Goal: Understand process/instructions

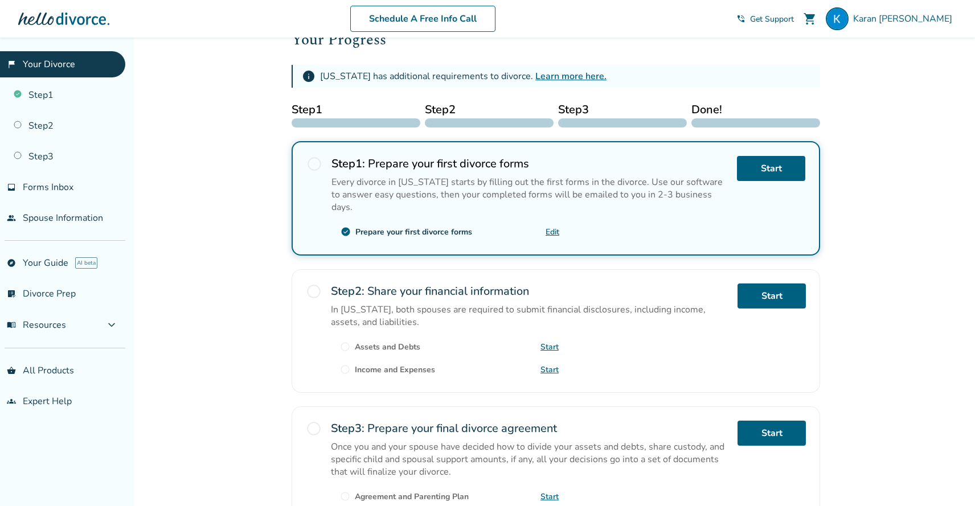
scroll to position [168, 0]
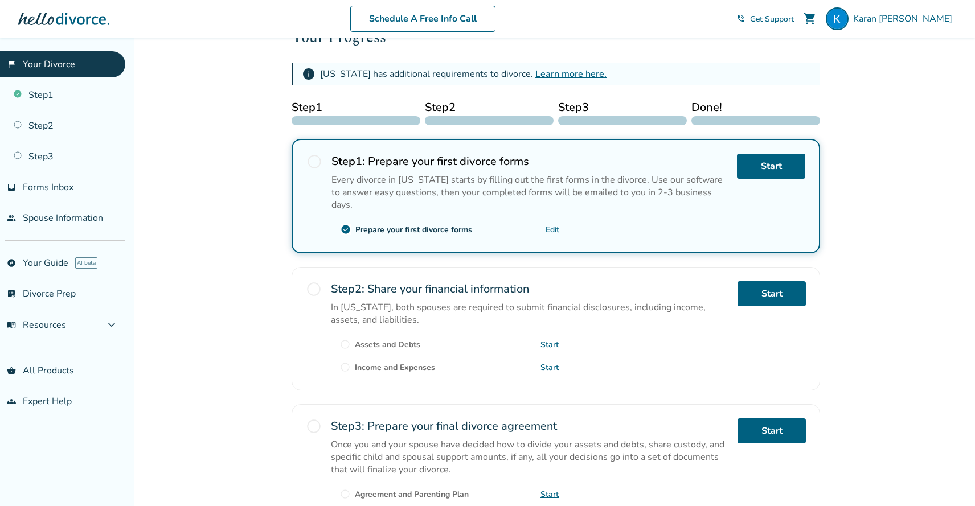
click at [548, 315] on div "Step 2 : Share your financial information In [US_STATE], both spouses are requi…" at bounding box center [530, 328] width 398 height 95
click at [543, 362] on link "Start" at bounding box center [550, 367] width 18 height 11
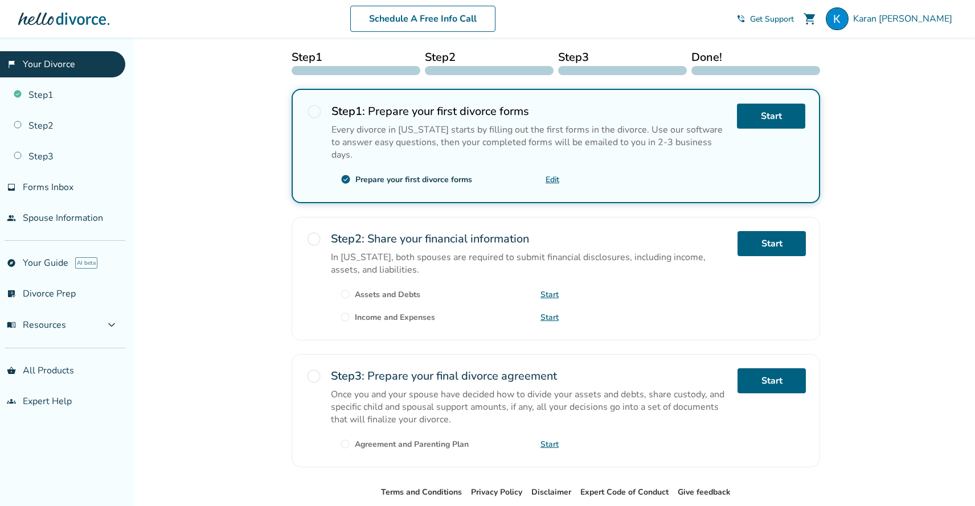
scroll to position [261, 0]
